Goal: Information Seeking & Learning: Learn about a topic

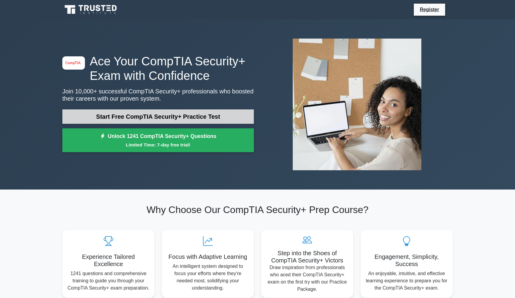
click at [146, 112] on link "Start Free CompTIA Security+ Practice Test" at bounding box center [157, 116] width 191 height 14
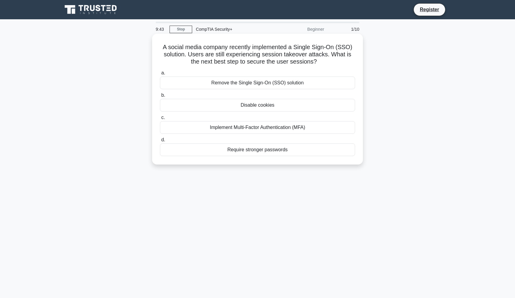
click at [221, 129] on div "Implement Multi-Factor Authentication (MFA)" at bounding box center [257, 127] width 195 height 13
click at [160, 119] on input "c. Implement Multi-Factor Authentication (MFA)" at bounding box center [160, 118] width 0 height 4
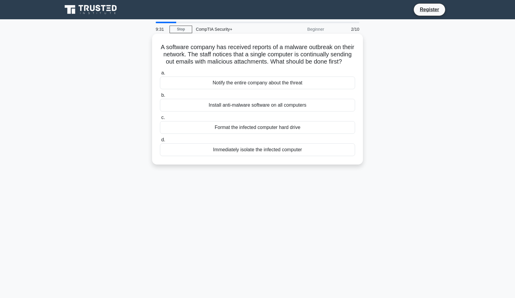
click at [260, 151] on div "Immediately isolate the infected computer" at bounding box center [257, 149] width 195 height 13
click at [160, 142] on input "d. Immediately isolate the infected computer" at bounding box center [160, 140] width 0 height 4
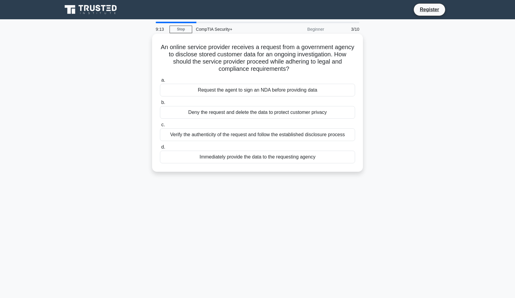
click at [268, 138] on div "Verify the authenticity of the request and follow the established disclosure pr…" at bounding box center [257, 134] width 195 height 13
click at [160, 127] on input "c. Verify the authenticity of the request and follow the established disclosure…" at bounding box center [160, 125] width 0 height 4
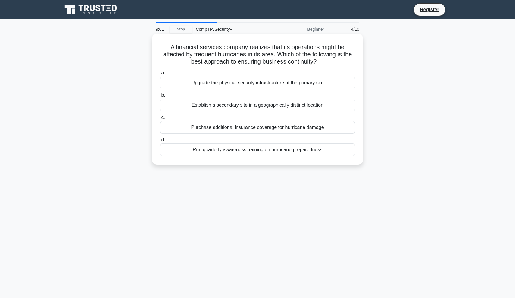
click at [263, 106] on div "Establish a secondary site in a geographically distinct location" at bounding box center [257, 105] width 195 height 13
click at [160, 97] on input "b. Establish a secondary site in a geographically distinct location" at bounding box center [160, 95] width 0 height 4
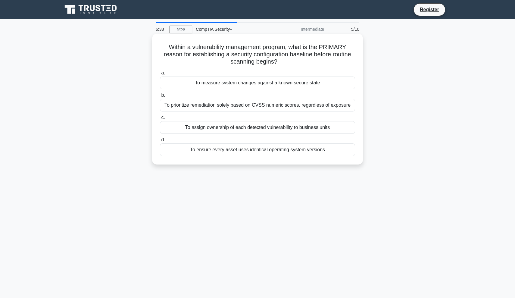
click at [260, 84] on div "To measure system changes against a known secure state" at bounding box center [257, 82] width 195 height 13
click at [160, 75] on input "a. To measure system changes against a known secure state" at bounding box center [160, 73] width 0 height 4
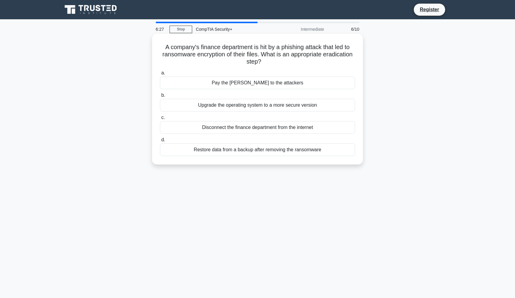
click at [234, 150] on div "Restore data from a backup after removing the ransomware" at bounding box center [257, 149] width 195 height 13
click at [160, 142] on input "d. Restore data from a backup after removing the ransomware" at bounding box center [160, 140] width 0 height 4
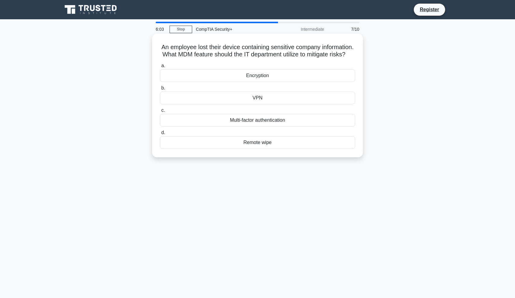
click at [251, 143] on div "Remote wipe" at bounding box center [257, 142] width 195 height 13
click at [160, 135] on input "d. Remote wipe" at bounding box center [160, 133] width 0 height 4
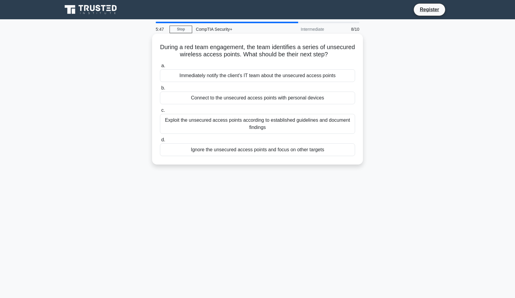
click at [234, 126] on div "Exploit the unsecured access points according to established guidelines and doc…" at bounding box center [257, 124] width 195 height 20
click at [160, 112] on input "c. Exploit the unsecured access points according to established guidelines and …" at bounding box center [160, 110] width 0 height 4
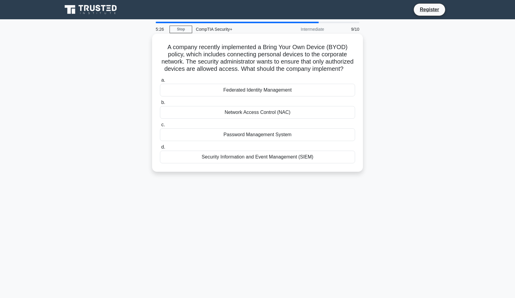
click at [264, 114] on div "Network Access Control (NAC)" at bounding box center [257, 112] width 195 height 13
click at [160, 104] on input "b. Network Access Control (NAC)" at bounding box center [160, 103] width 0 height 4
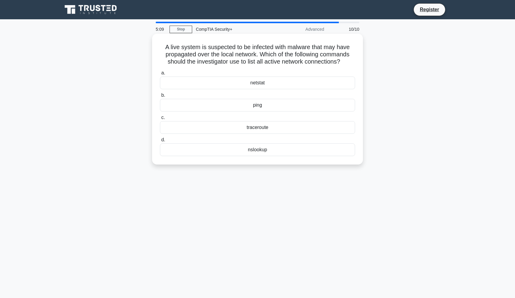
click at [275, 83] on div "netstat" at bounding box center [257, 82] width 195 height 13
click at [160, 75] on input "a. netstat" at bounding box center [160, 73] width 0 height 4
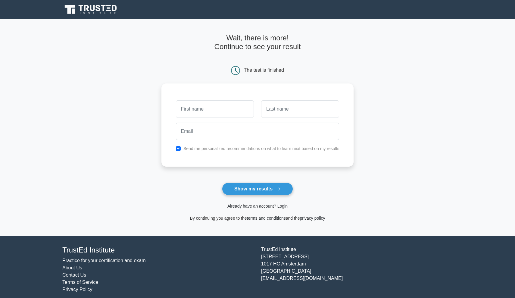
click at [179, 148] on input "checkbox" at bounding box center [178, 148] width 5 height 5
checkbox input "false"
click at [217, 116] on input "text" at bounding box center [215, 108] width 78 height 17
type input "z"
type input "Lars"
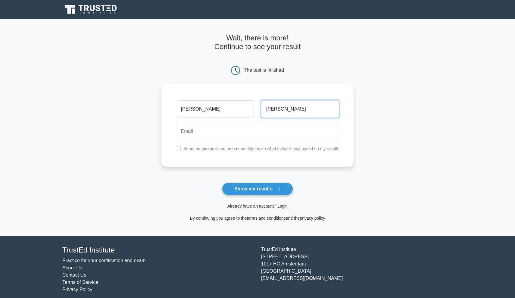
type input "Johannsen"
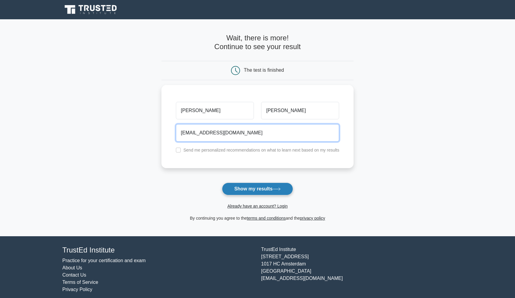
type input "8556048@gmail.com"
click at [247, 186] on button "Show my results" at bounding box center [257, 188] width 71 height 13
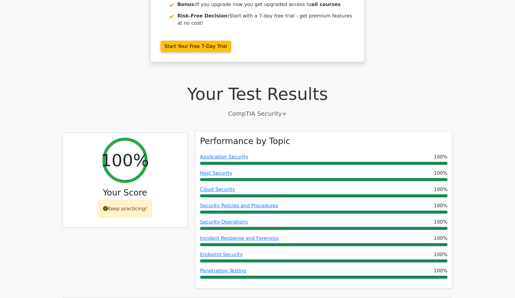
scroll to position [108, 0]
